Goal: Navigation & Orientation: Find specific page/section

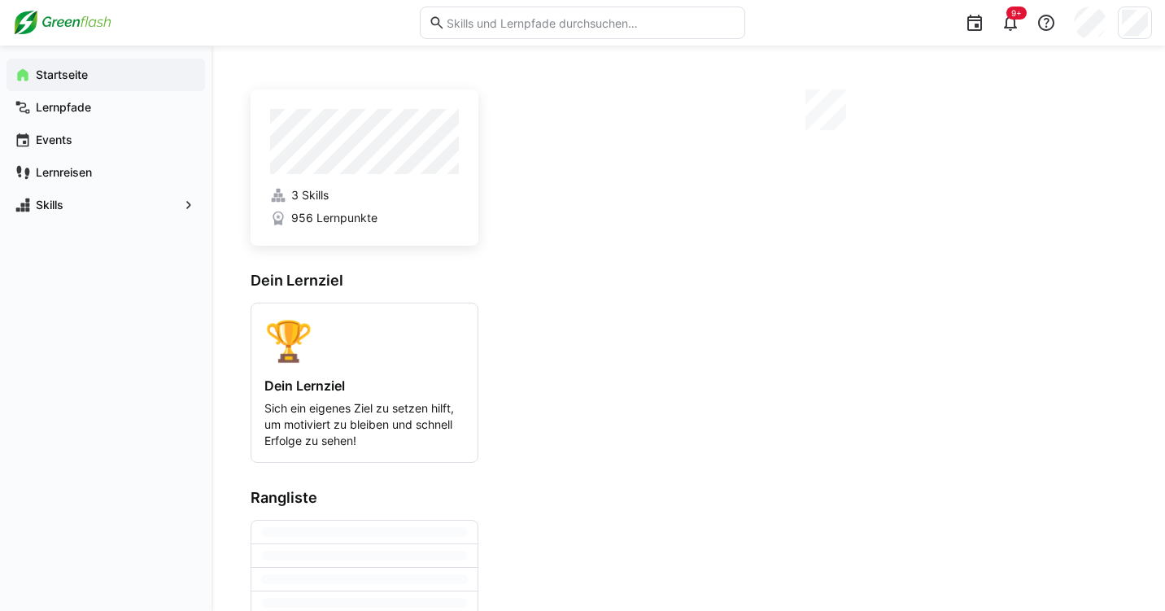
click at [39, 23] on img at bounding box center [62, 23] width 98 height 26
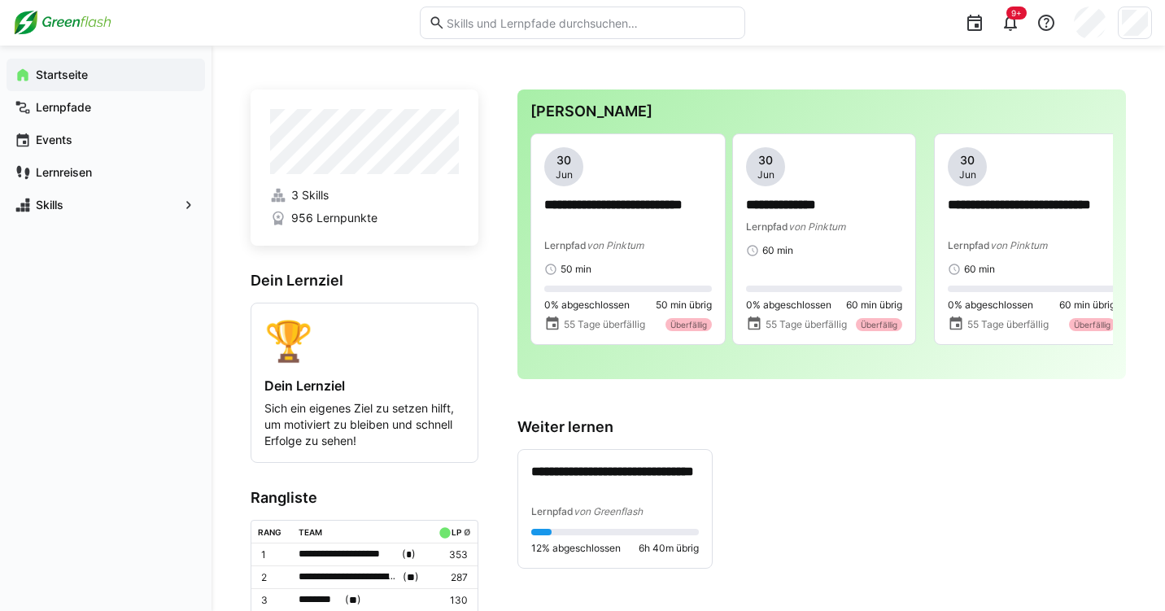
click at [39, 23] on img at bounding box center [62, 23] width 98 height 26
click at [1012, 20] on eds-icon at bounding box center [1010, 23] width 20 height 20
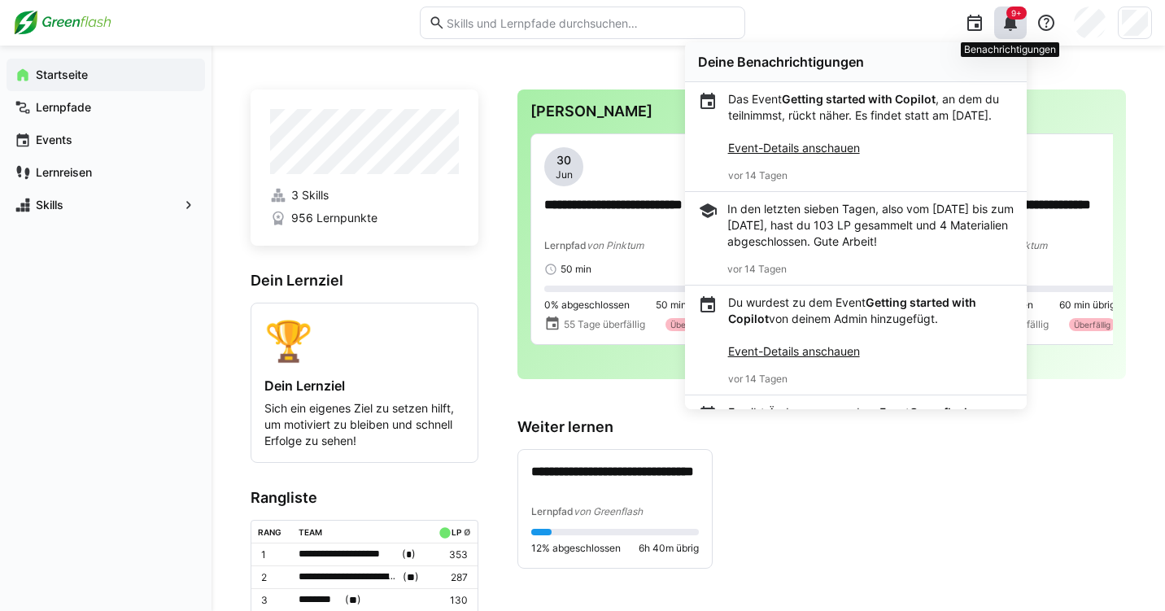
click at [1012, 20] on eds-icon at bounding box center [1010, 23] width 20 height 20
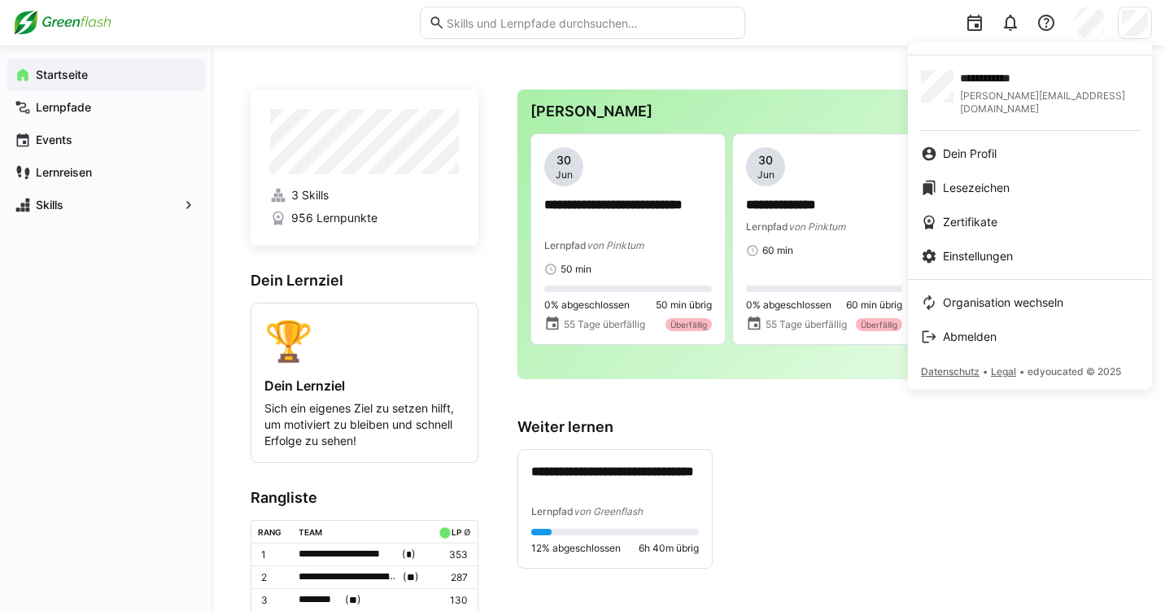
click at [80, 214] on div at bounding box center [582, 305] width 1165 height 611
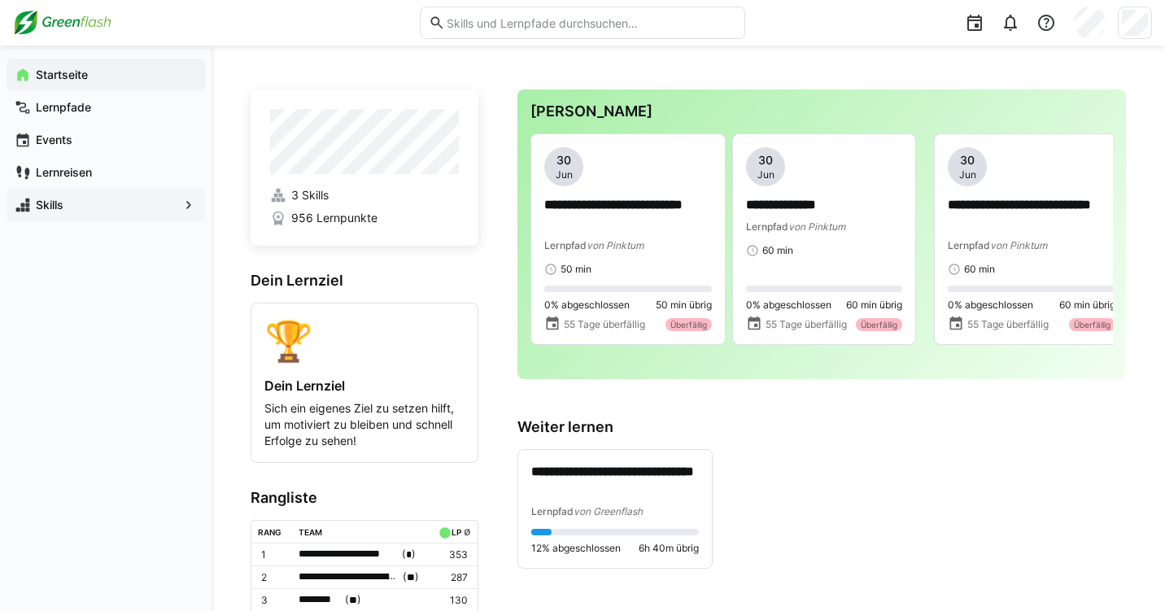
click at [68, 198] on span "Skills" at bounding box center [105, 205] width 145 height 16
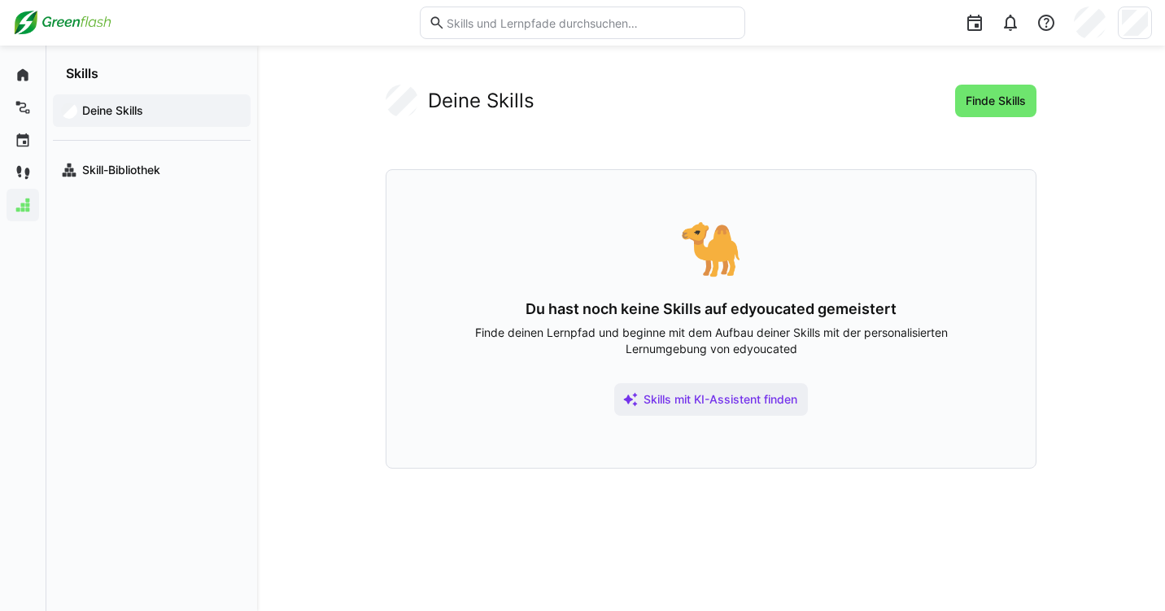
click at [60, 27] on img at bounding box center [62, 23] width 98 height 26
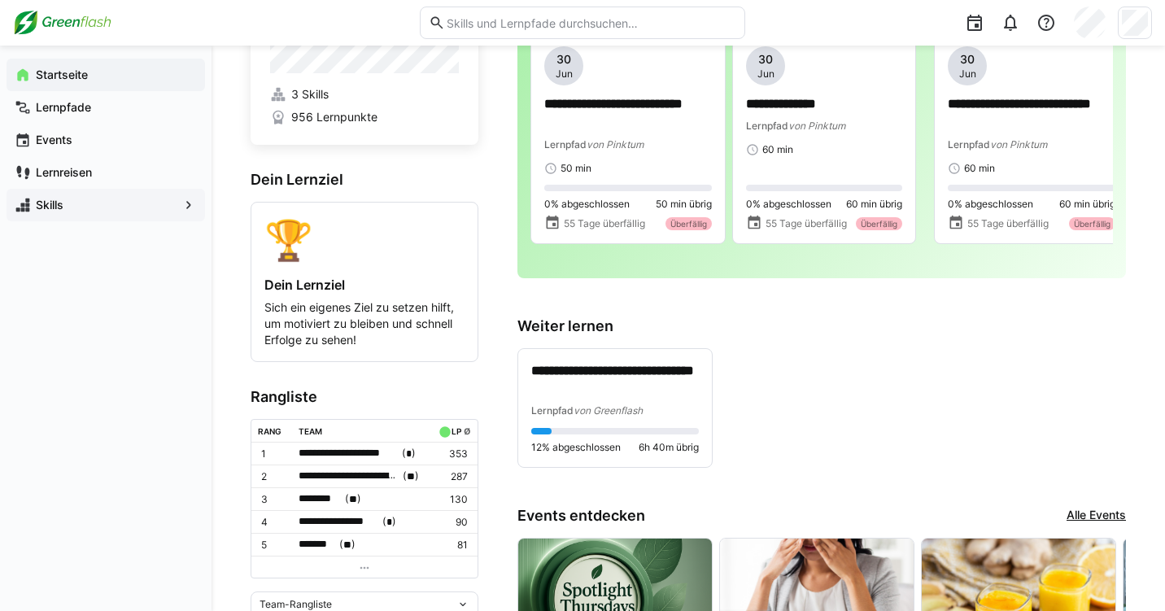
scroll to position [182, 0]
